Goal: Transaction & Acquisition: Obtain resource

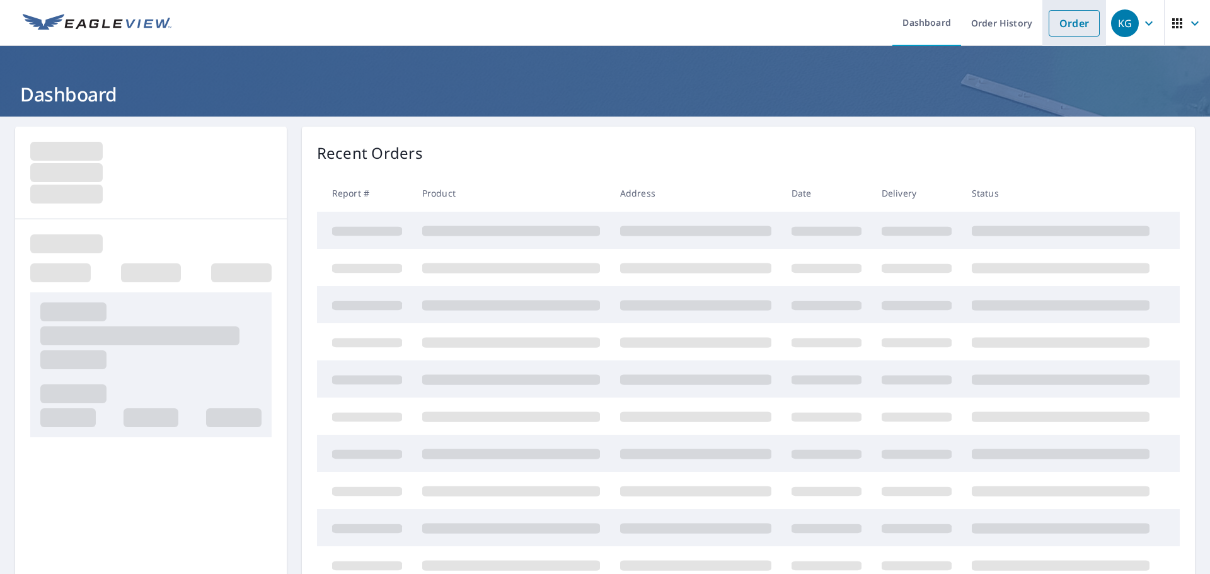
click at [1067, 31] on link "Order" at bounding box center [1073, 23] width 51 height 26
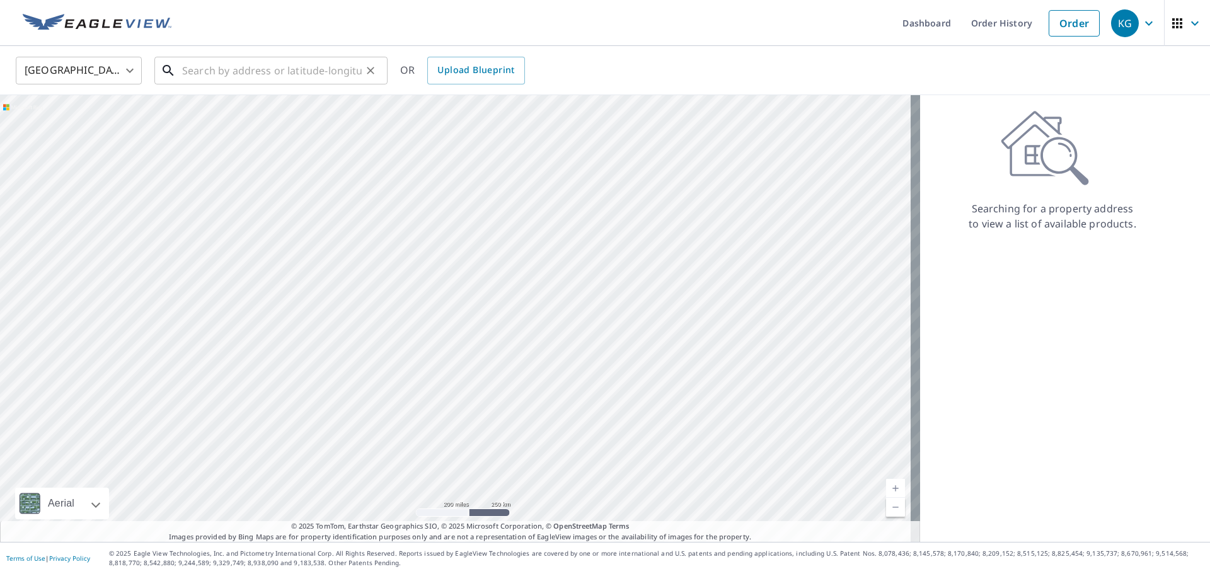
click at [288, 74] on input "text" at bounding box center [272, 70] width 180 height 35
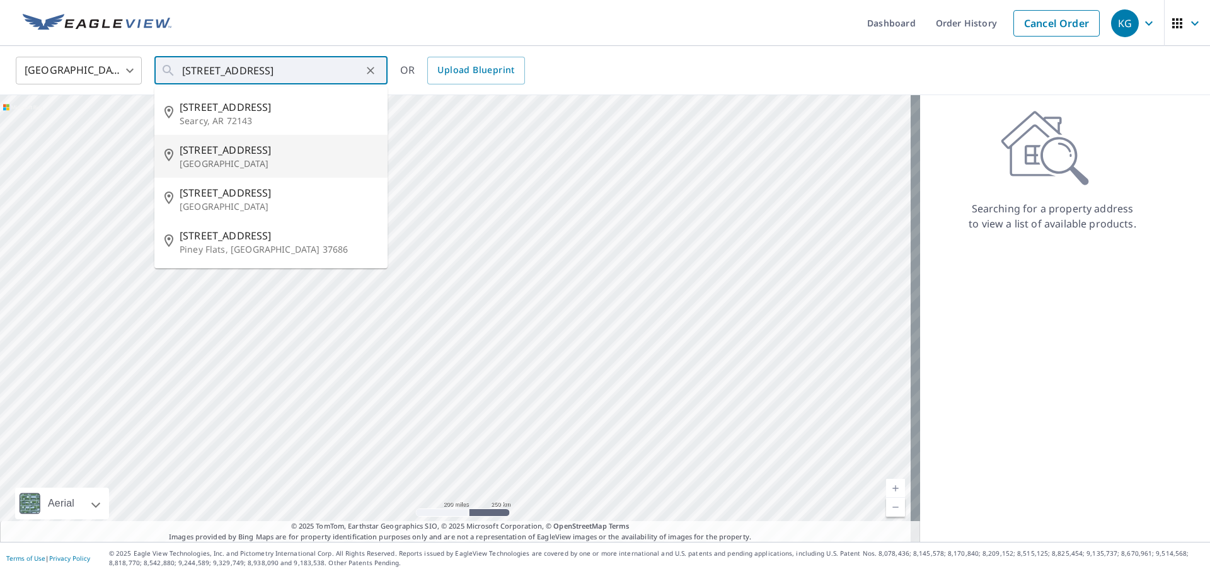
type input "[STREET_ADDRESS]"
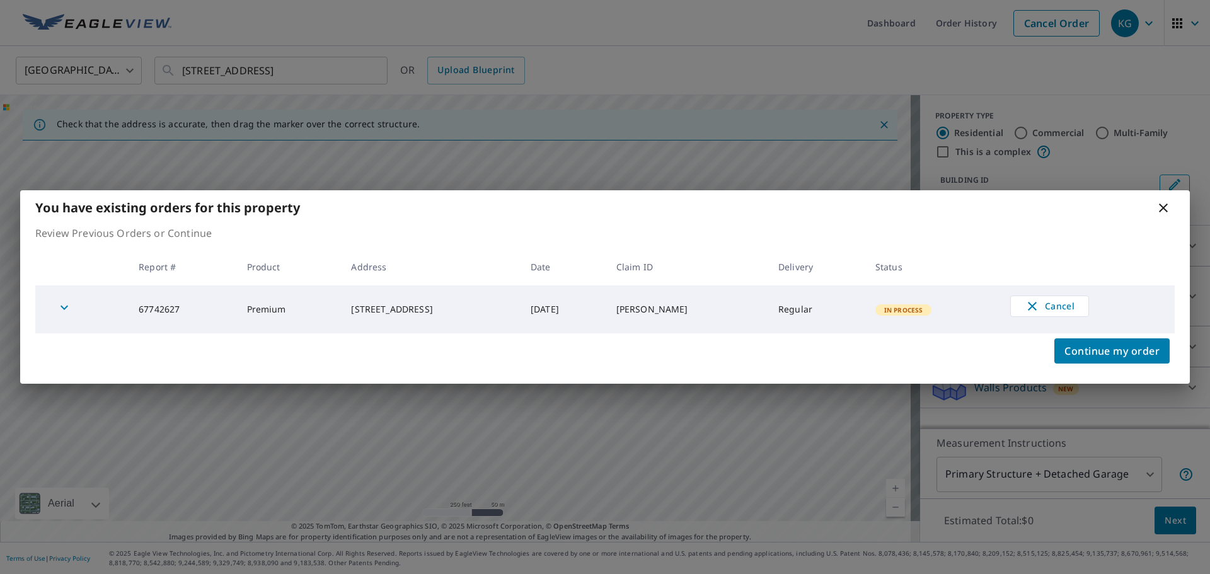
click at [500, 189] on div "You have existing orders for this property Review Previous Orders or Continue R…" at bounding box center [605, 287] width 1210 height 574
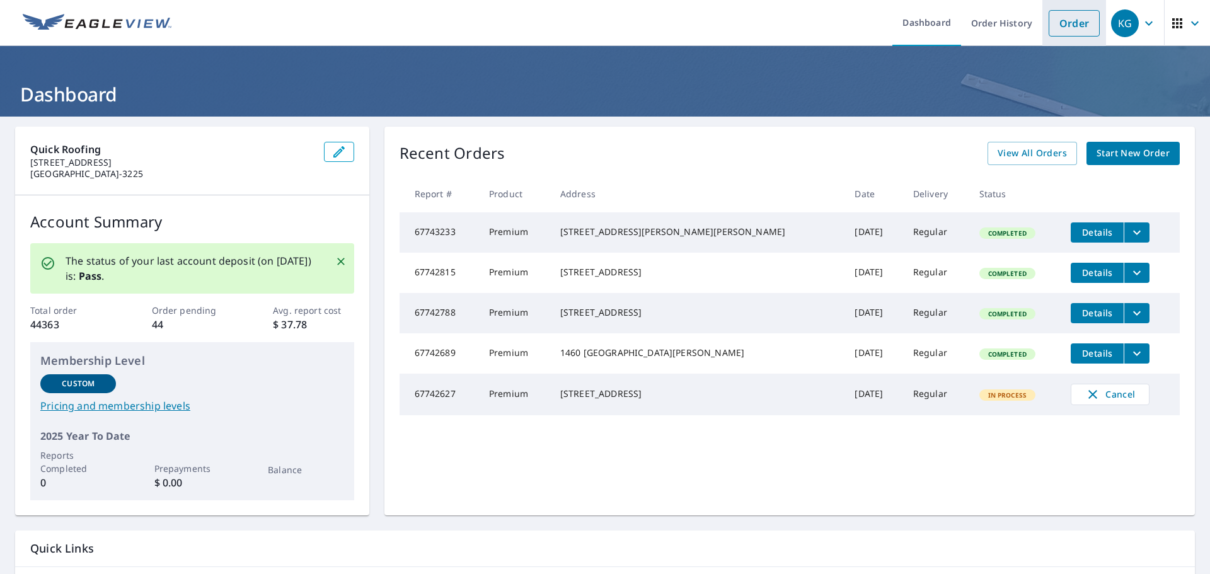
click at [1094, 32] on li "Order" at bounding box center [1074, 23] width 64 height 46
click at [1062, 26] on link "Order" at bounding box center [1073, 23] width 51 height 26
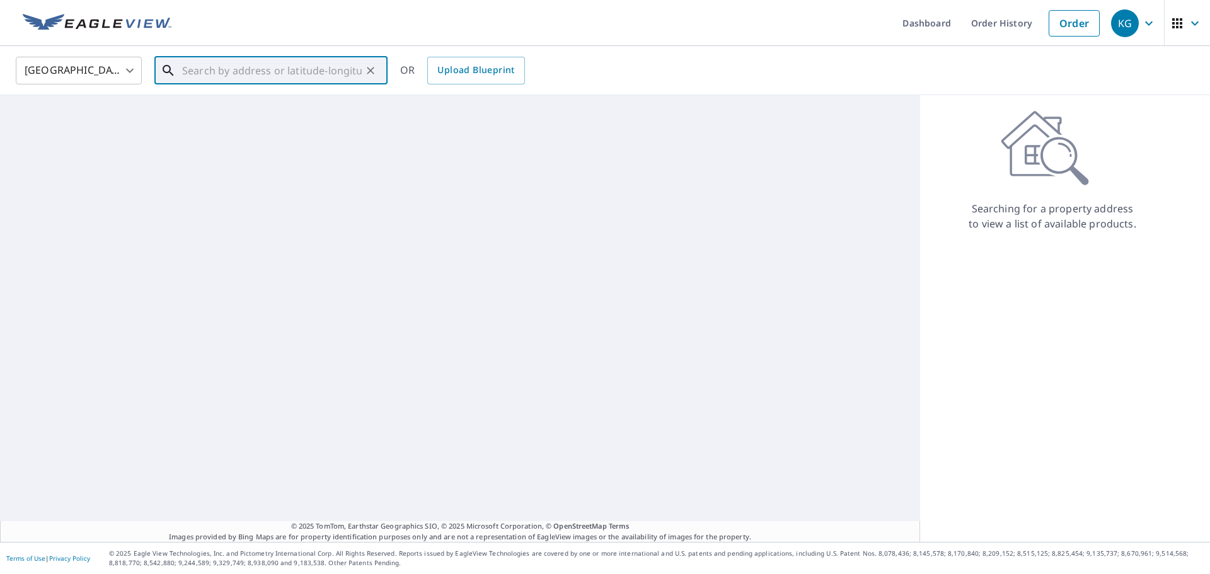
click at [273, 72] on input "text" at bounding box center [272, 70] width 180 height 35
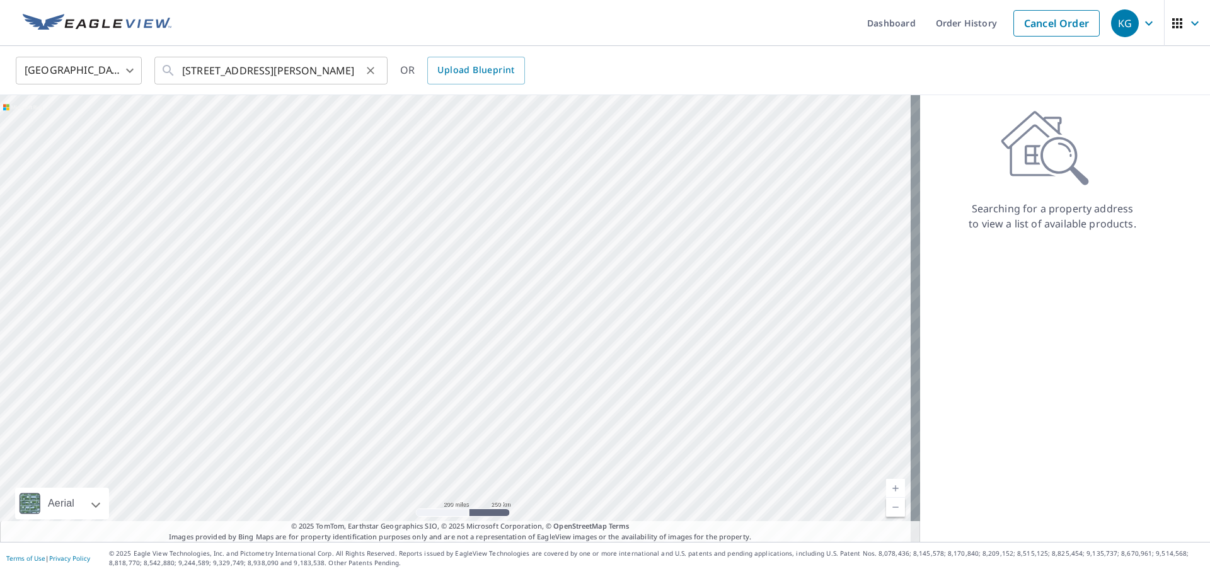
type input "[STREET_ADDRESS][PERSON_NAME]"
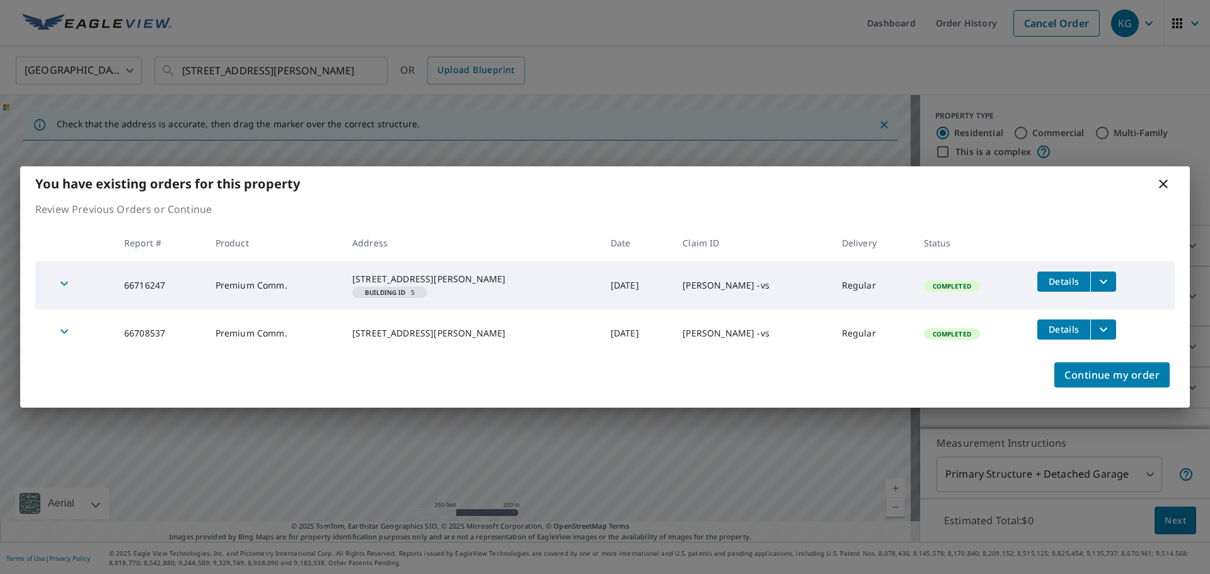
click at [1090, 277] on button "filesDropdownBtn-66716247" at bounding box center [1103, 282] width 26 height 20
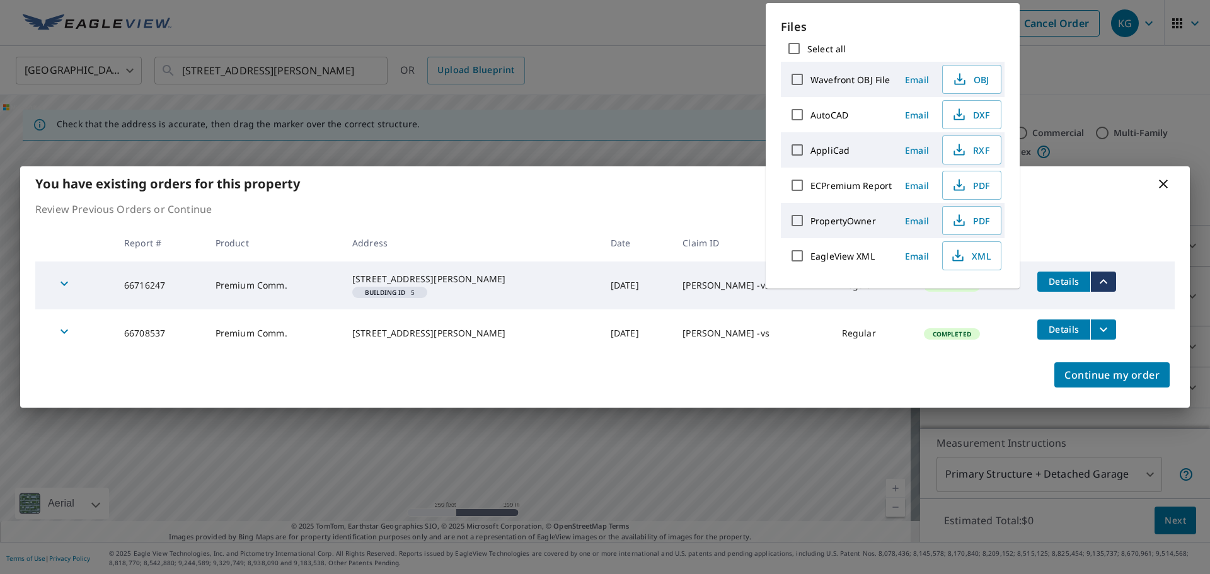
click at [810, 188] on input "ECPremium Report" at bounding box center [797, 185] width 26 height 26
checkbox input "true"
click at [957, 184] on icon "button" at bounding box center [959, 183] width 6 height 8
click at [1167, 176] on icon at bounding box center [1162, 183] width 15 height 15
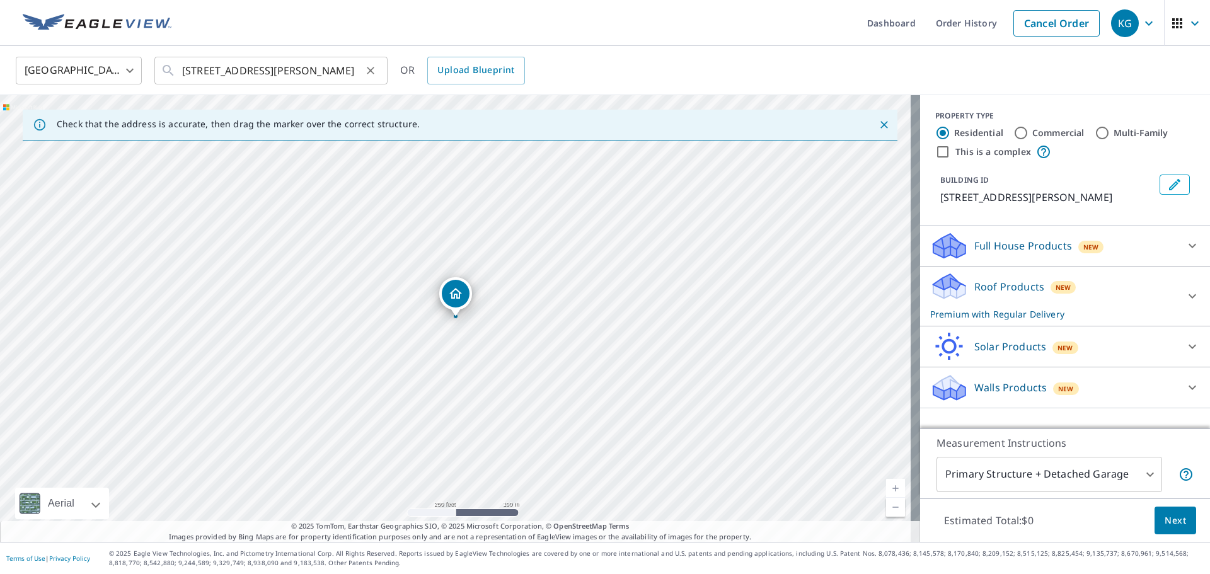
click at [370, 69] on icon "Clear" at bounding box center [370, 70] width 13 height 13
